Goal: Task Accomplishment & Management: Manage account settings

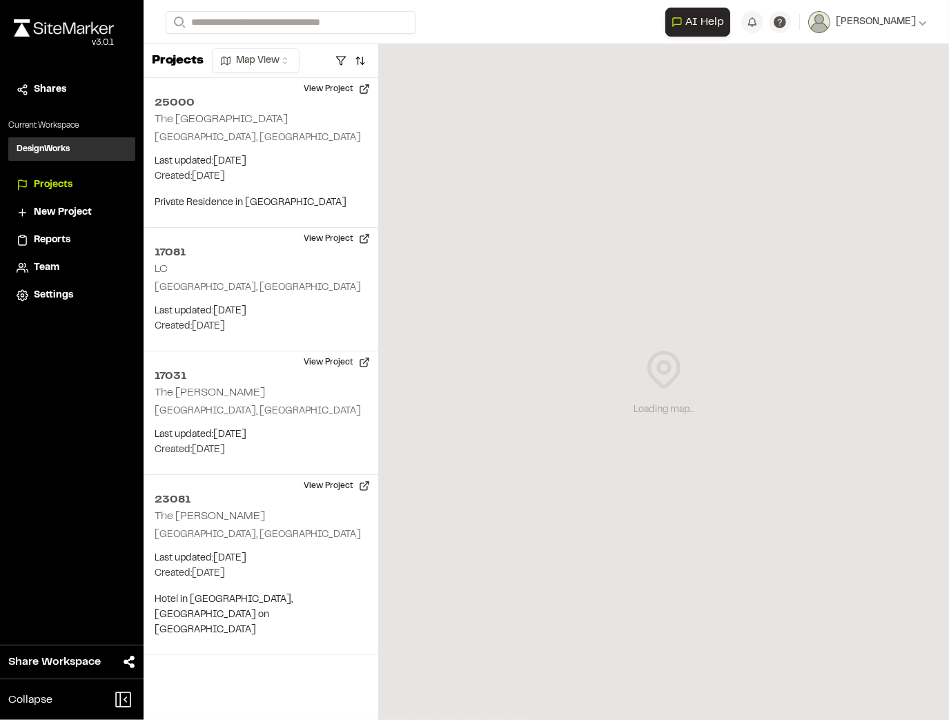
click at [505, 610] on div "Loading map..." at bounding box center [663, 382] width 571 height 676
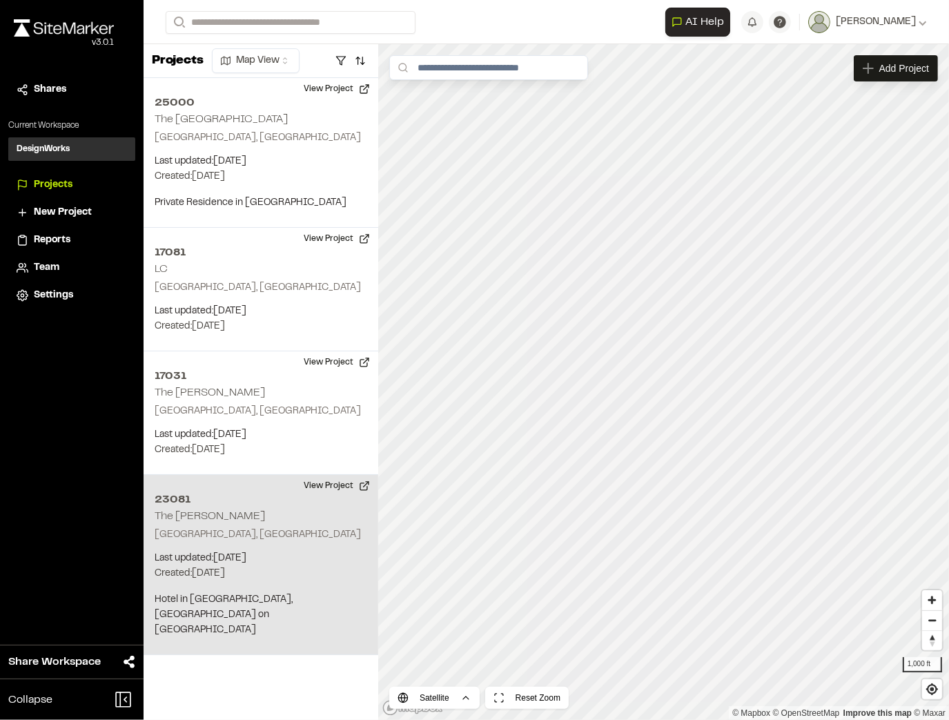
click at [320, 514] on div "23081 The Cooper Charleston, SC Last updated: Sep 24, 2025 Budget: $ Created: J…" at bounding box center [261, 565] width 235 height 180
click at [340, 487] on button "View Project" at bounding box center [337, 486] width 83 height 22
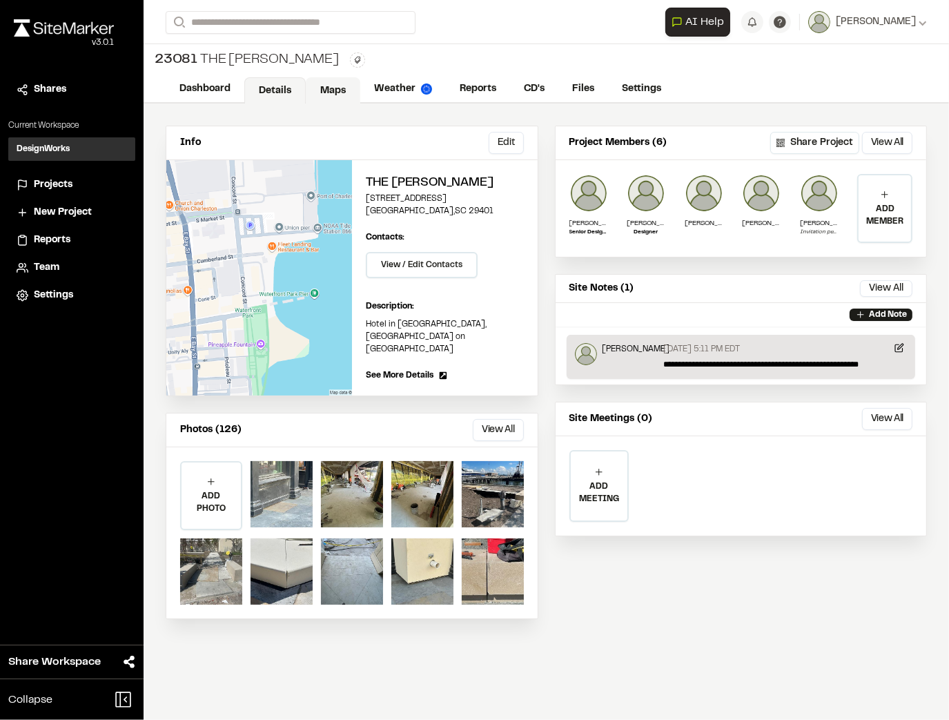
click at [313, 83] on link "Maps" at bounding box center [333, 90] width 55 height 26
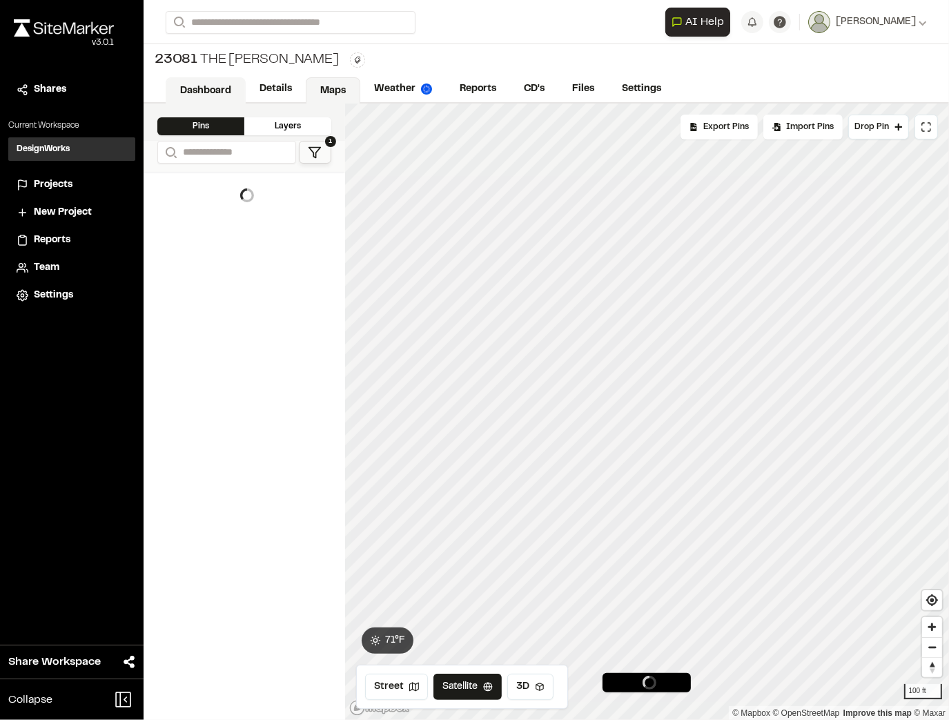
click at [212, 82] on link "Dashboard" at bounding box center [206, 90] width 80 height 26
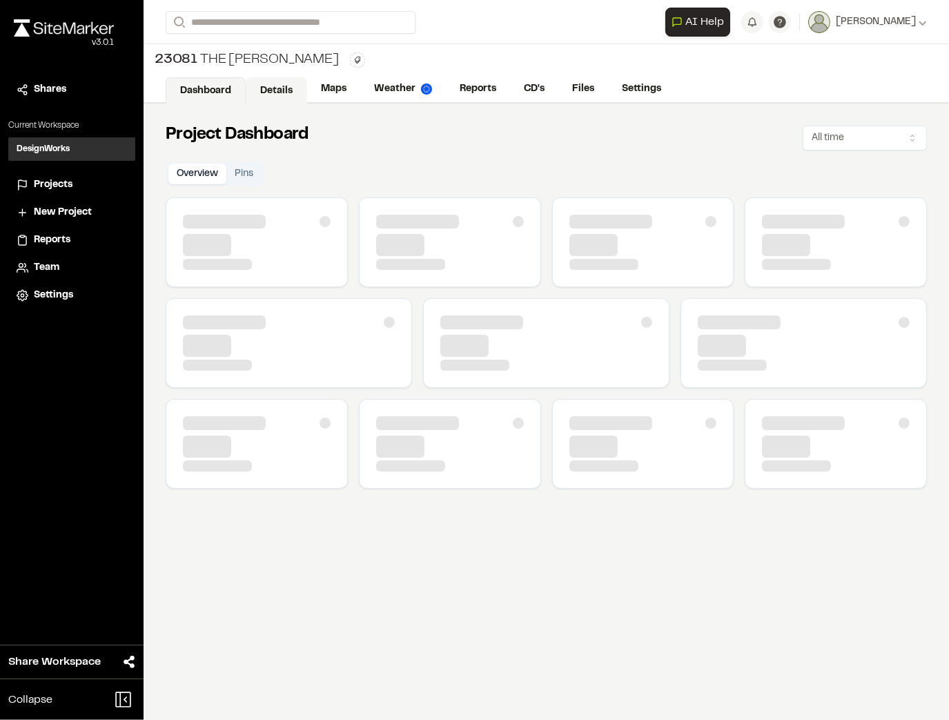
click at [262, 84] on link "Details" at bounding box center [276, 90] width 61 height 26
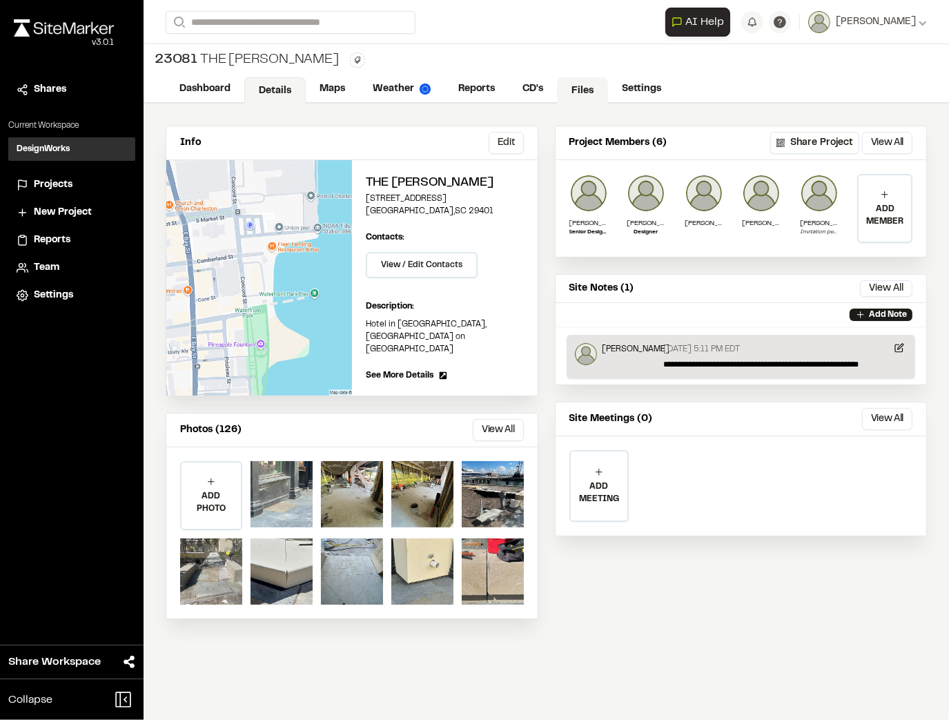
click at [559, 86] on link "Files" at bounding box center [582, 90] width 51 height 26
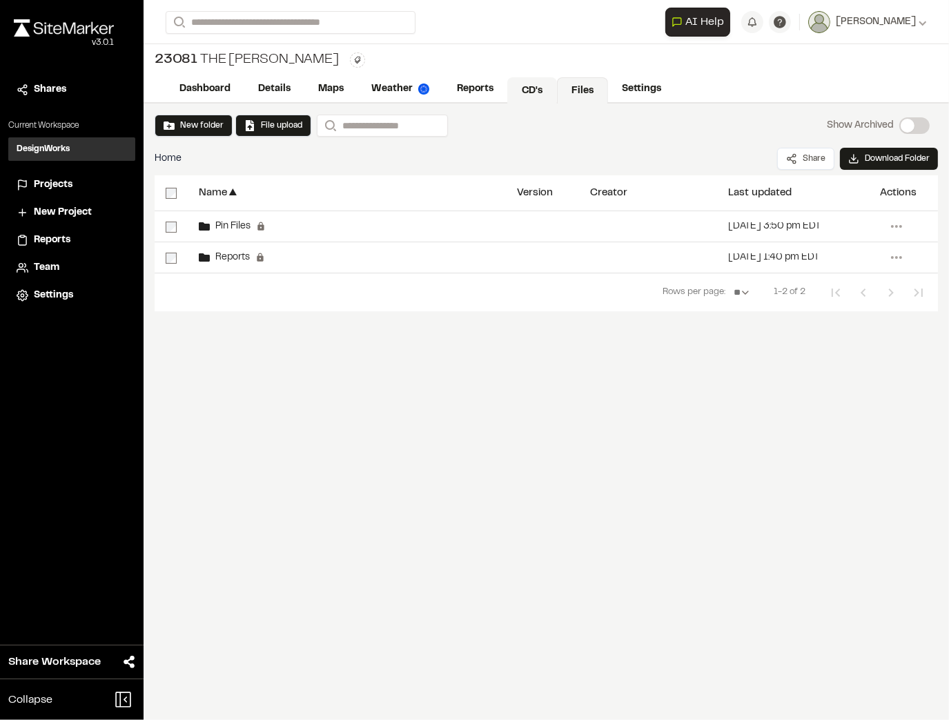
click at [541, 79] on link "CD's" at bounding box center [532, 90] width 50 height 26
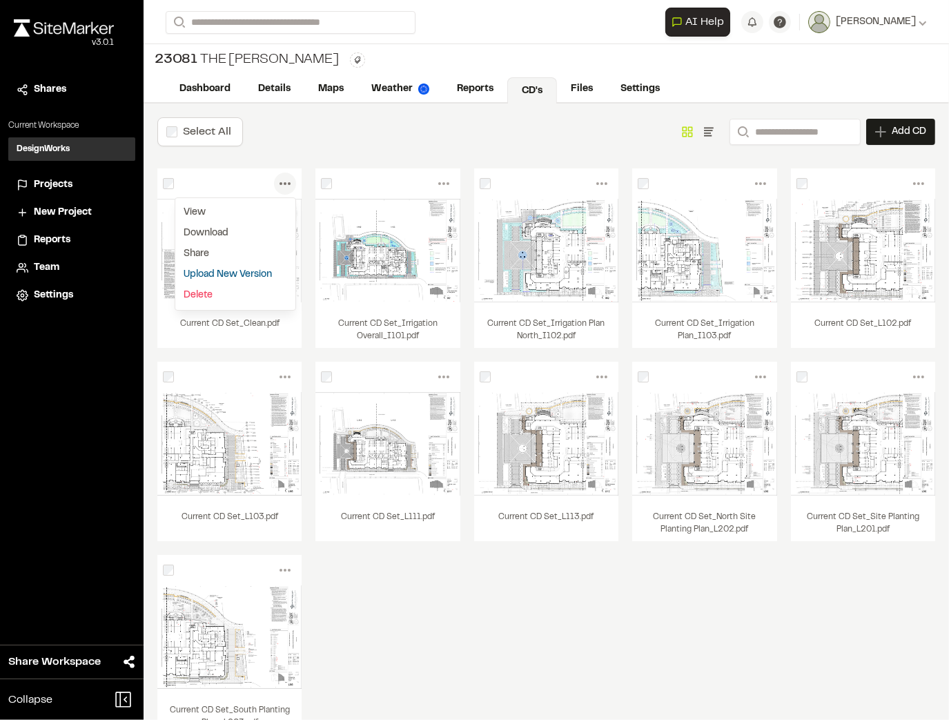
click at [255, 275] on link "Upload New Version" at bounding box center [235, 274] width 120 height 21
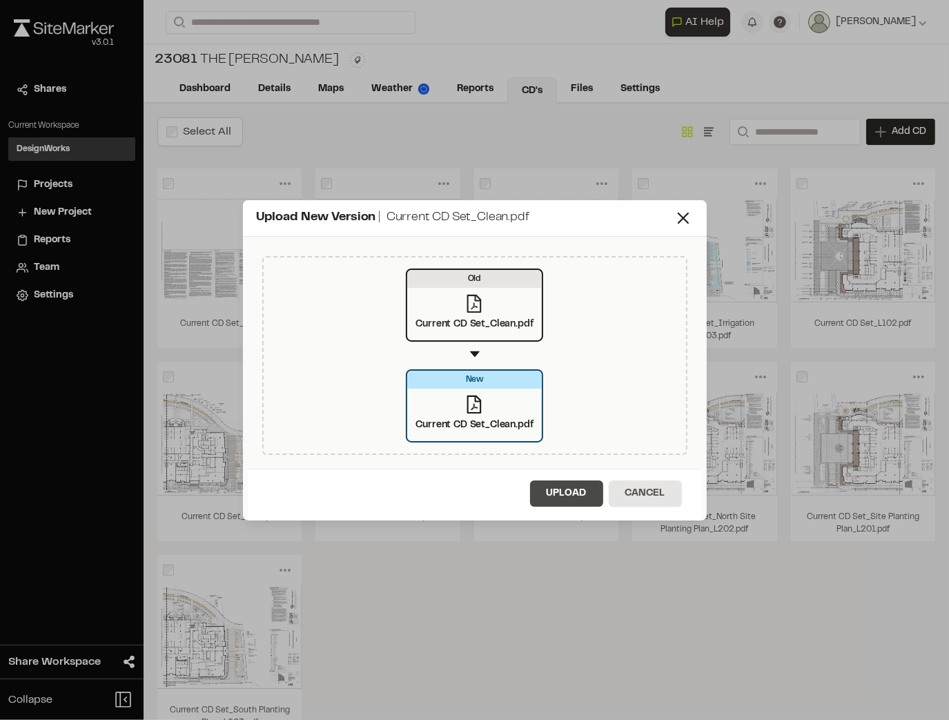
click at [550, 496] on button "Upload" at bounding box center [566, 494] width 73 height 26
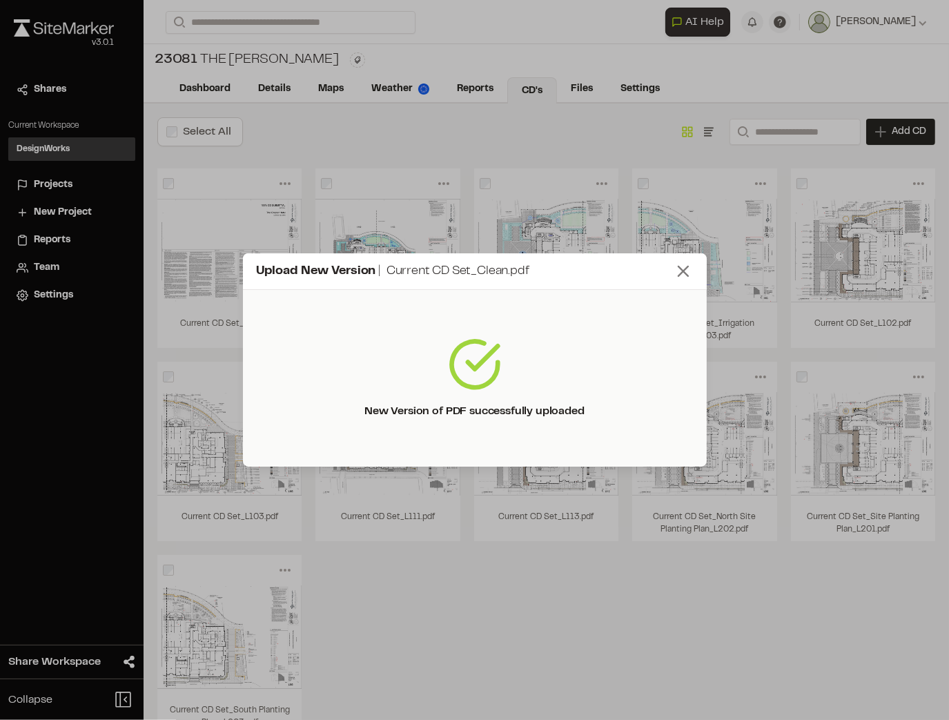
click at [681, 269] on line at bounding box center [684, 272] width 10 height 10
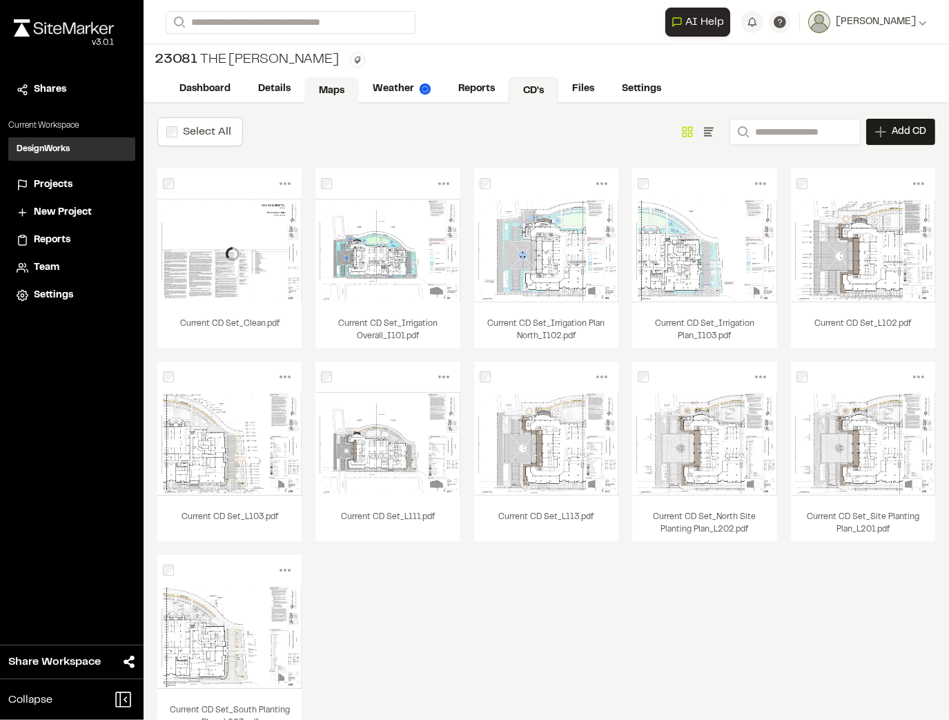
click at [320, 94] on link "Maps" at bounding box center [331, 90] width 55 height 26
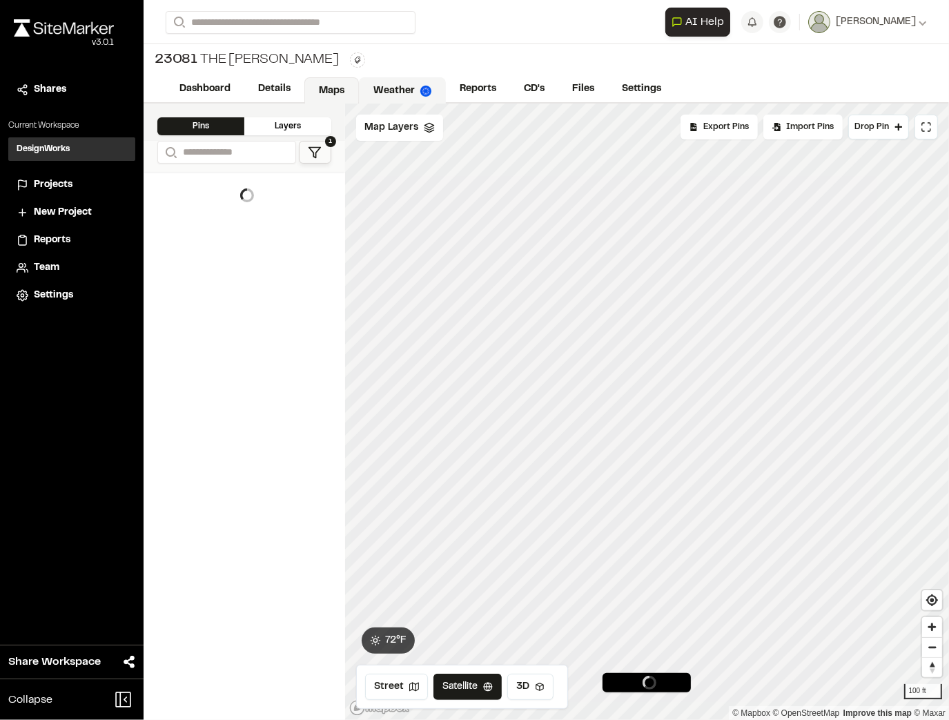
click at [400, 95] on link "Weather" at bounding box center [402, 90] width 87 height 26
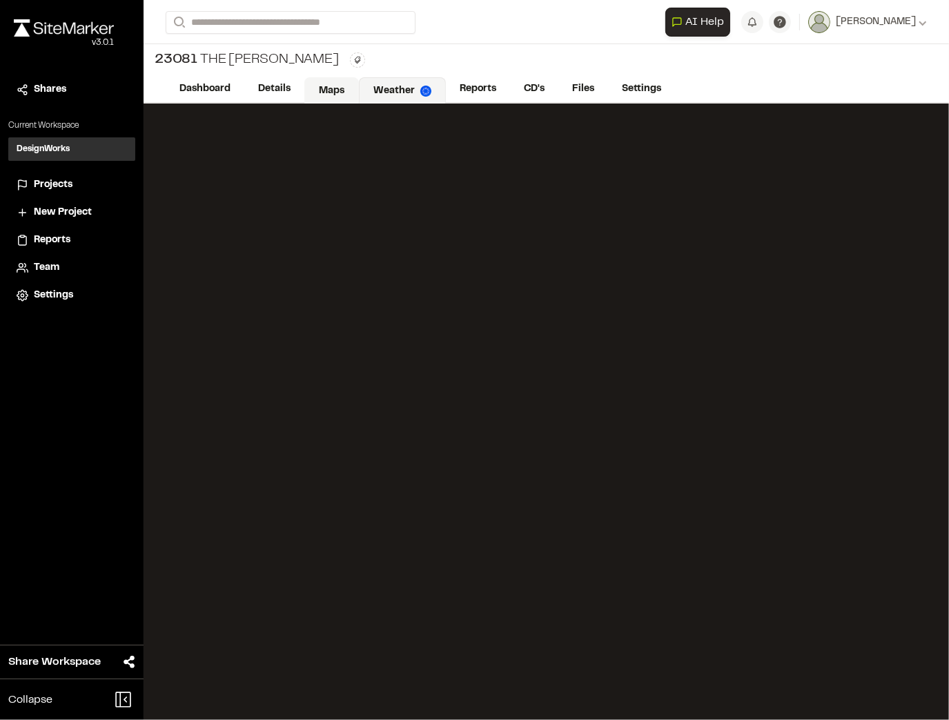
click at [309, 87] on link "Maps" at bounding box center [331, 90] width 55 height 26
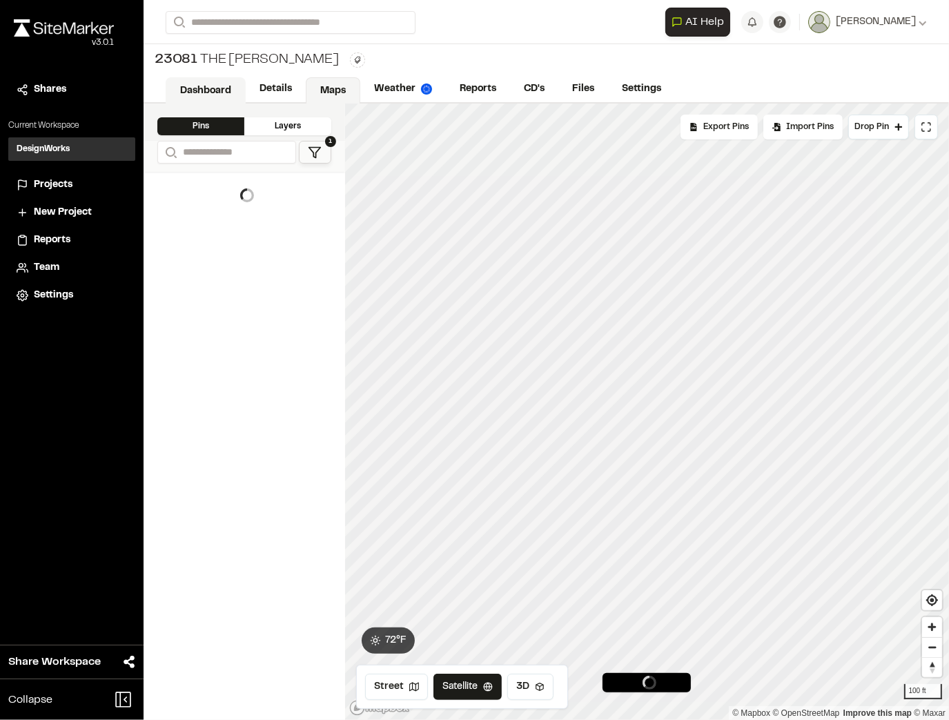
click at [221, 86] on link "Dashboard" at bounding box center [206, 90] width 80 height 26
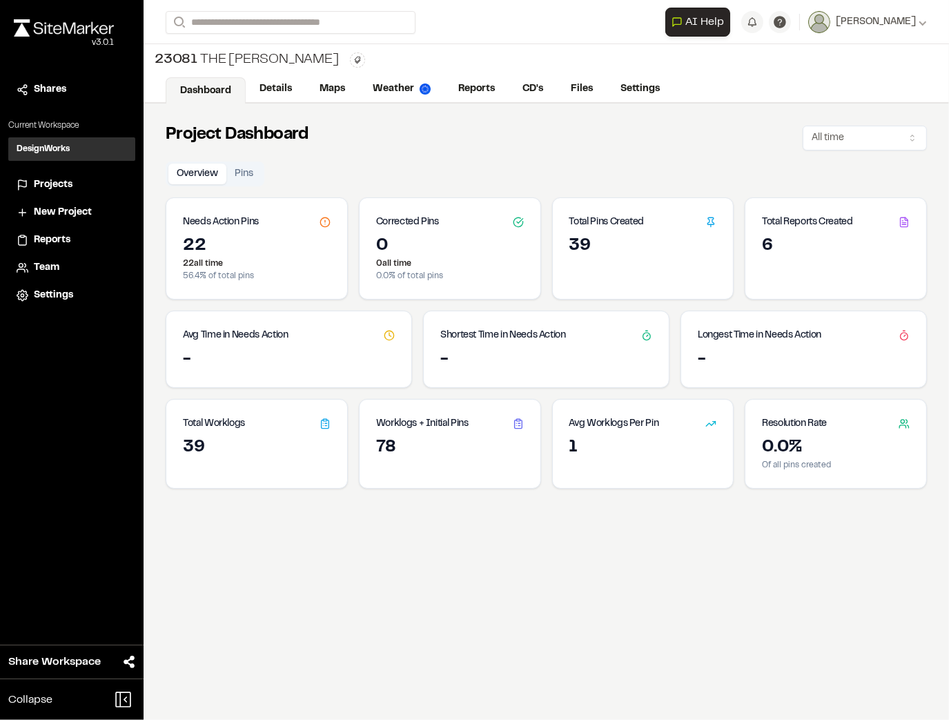
click at [492, 146] on div "Project Dashboard All time" at bounding box center [547, 135] width 762 height 30
click at [259, 86] on link "Details" at bounding box center [276, 90] width 61 height 26
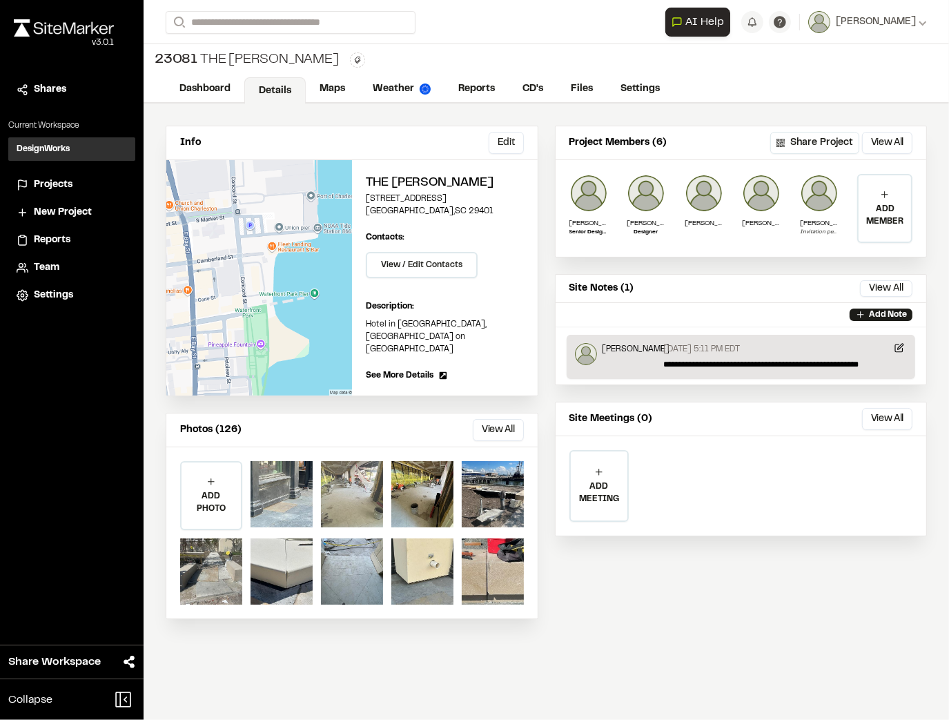
click at [334, 469] on div at bounding box center [352, 494] width 62 height 66
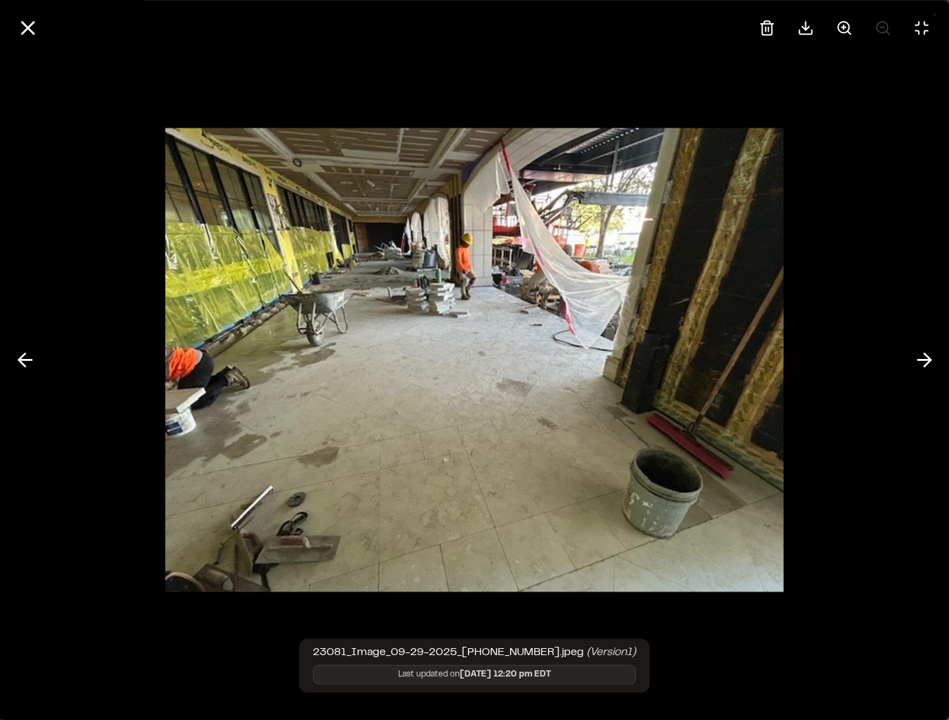
click at [826, 536] on div at bounding box center [474, 360] width 949 height 720
